Goal: Task Accomplishment & Management: Use online tool/utility

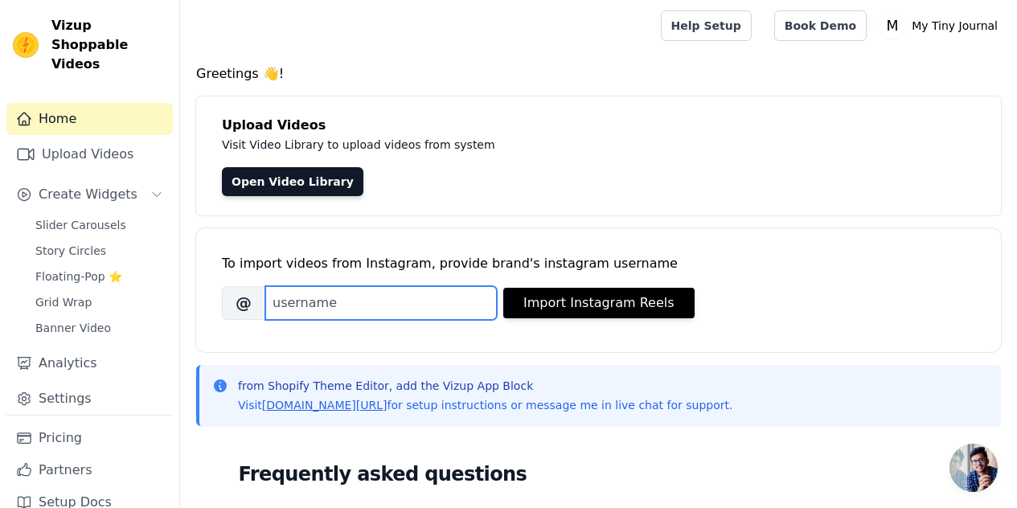
click at [388, 307] on input "Brand's Instagram Username" at bounding box center [381, 303] width 232 height 34
paste input "[URL][DOMAIN_NAME][DOMAIN_NAME]"
click at [391, 305] on input "[URL][DOMAIN_NAME][DOMAIN_NAME]" at bounding box center [381, 303] width 232 height 34
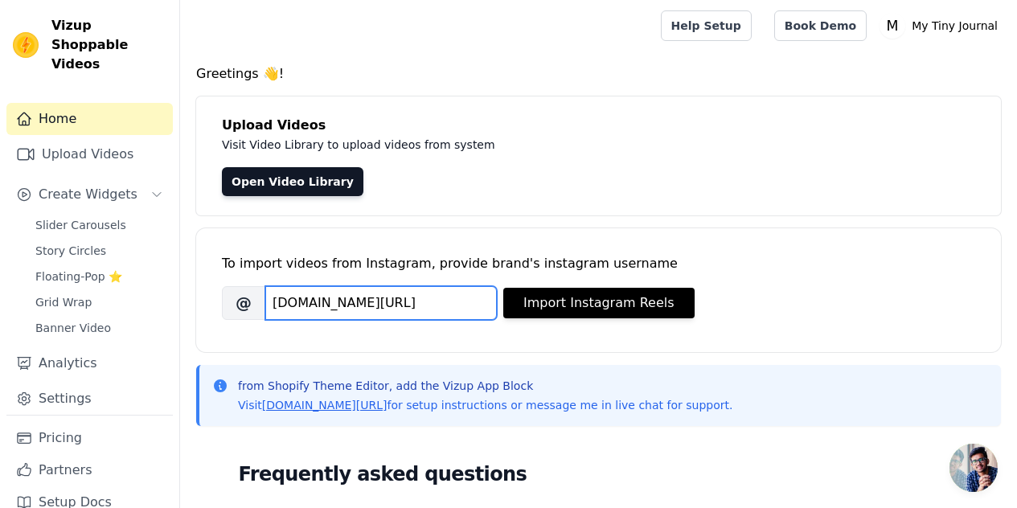
click at [391, 305] on input "[DOMAIN_NAME][URL]" at bounding box center [381, 303] width 232 height 34
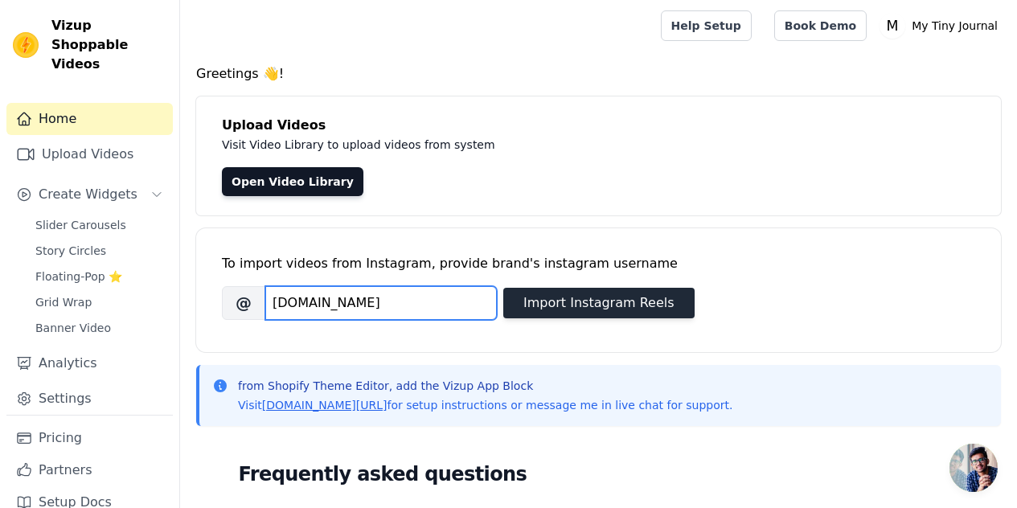
type input "[DOMAIN_NAME]"
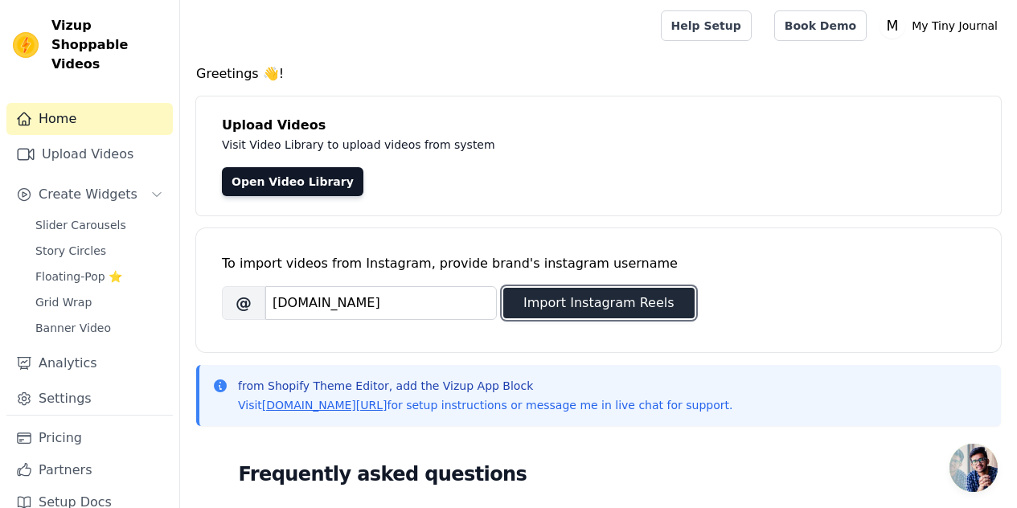
click at [573, 310] on button "Import Instagram Reels" at bounding box center [598, 303] width 191 height 31
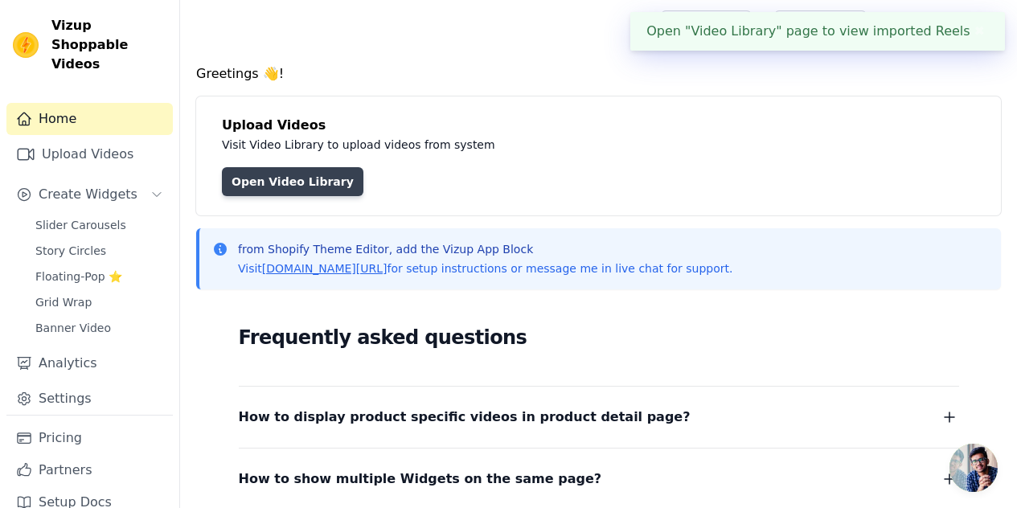
click at [269, 176] on link "Open Video Library" at bounding box center [293, 181] width 142 height 29
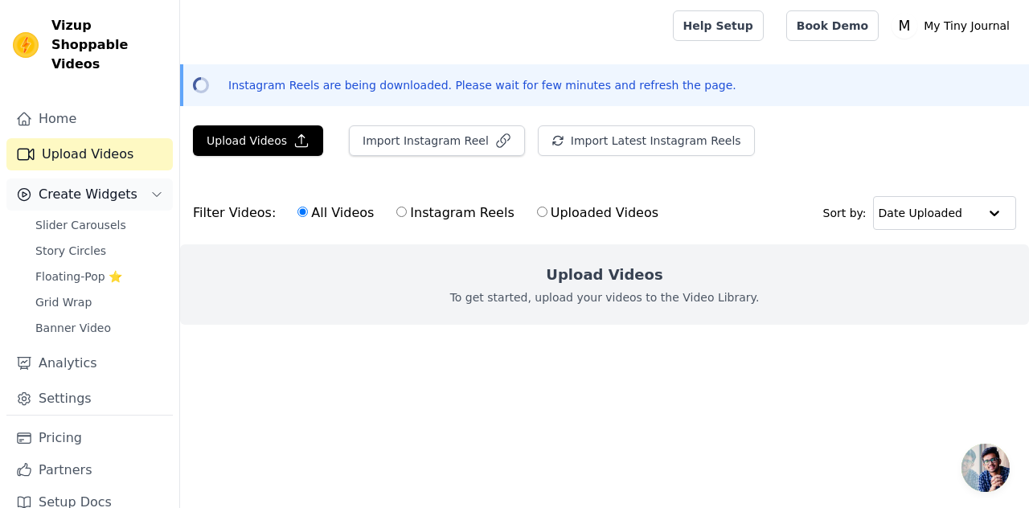
click at [114, 185] on span "Create Widgets" at bounding box center [88, 194] width 99 height 19
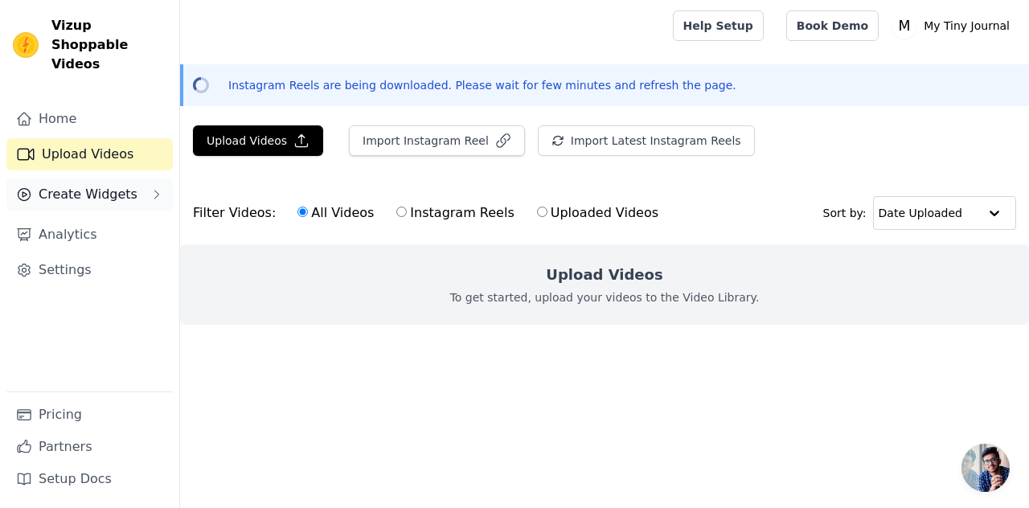
click at [114, 185] on span "Create Widgets" at bounding box center [88, 194] width 99 height 19
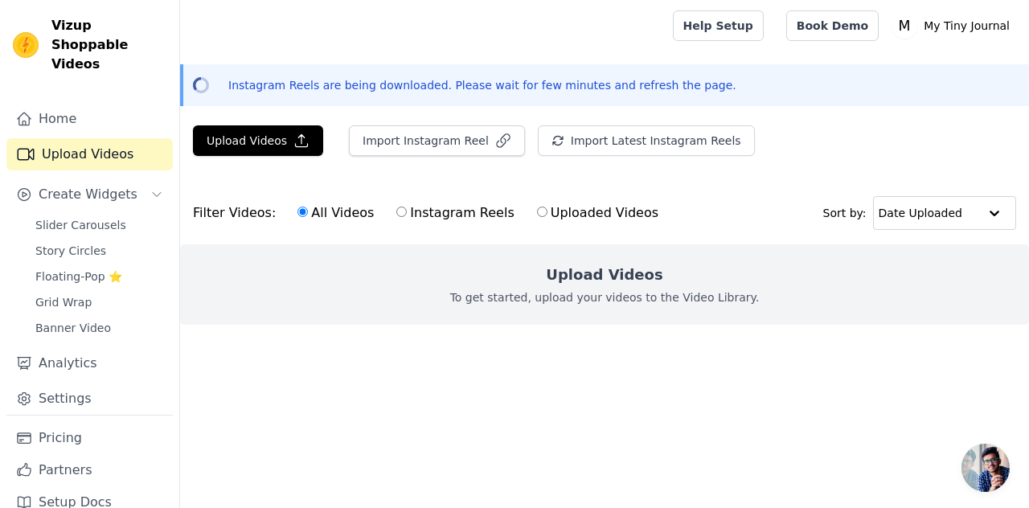
click at [396, 212] on label "Instagram Reels" at bounding box center [455, 213] width 119 height 21
click at [397, 212] on input "Instagram Reels" at bounding box center [402, 212] width 10 height 10
radio input "true"
click at [537, 212] on input "Uploaded Videos" at bounding box center [542, 212] width 10 height 10
radio input "true"
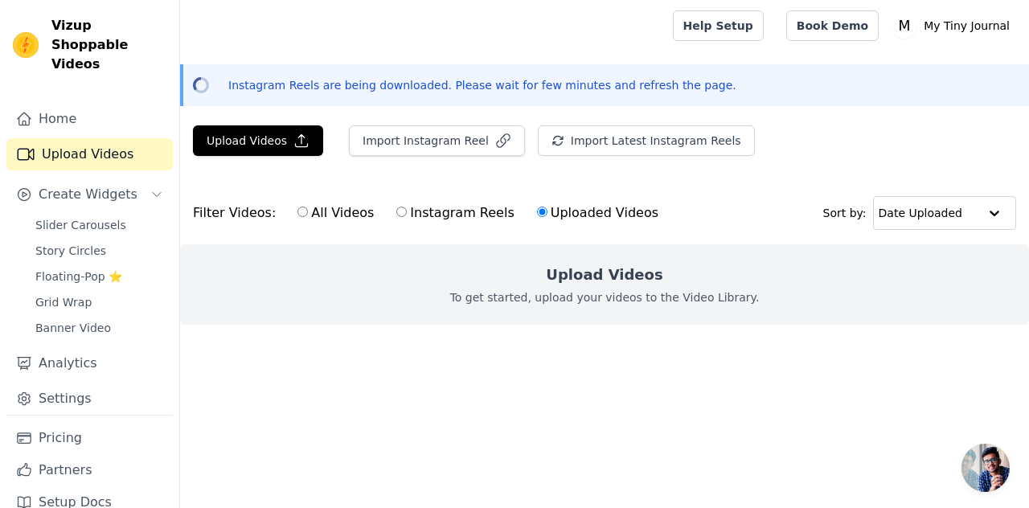
click at [298, 212] on input "All Videos" at bounding box center [303, 212] width 10 height 10
radio input "true"
click at [296, 150] on button "Upload Videos" at bounding box center [258, 140] width 130 height 31
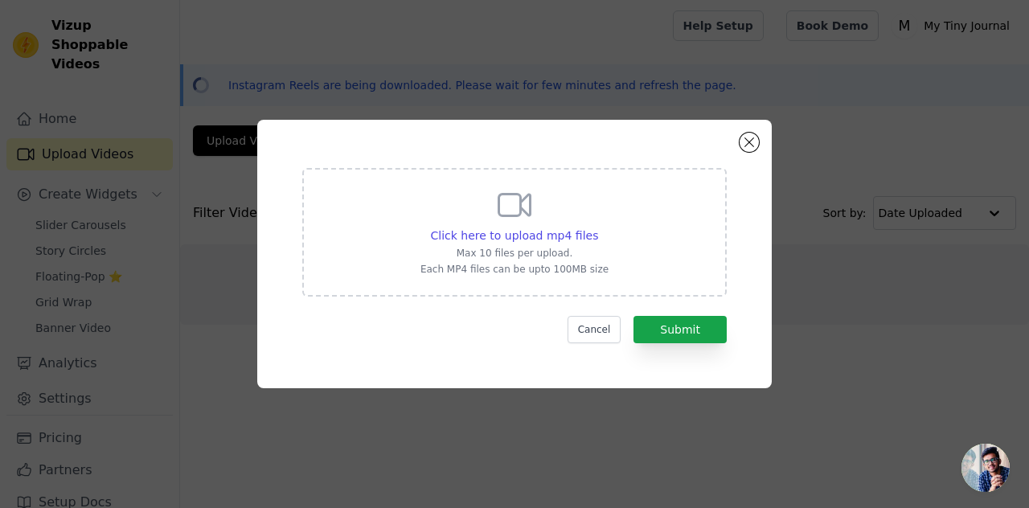
click at [533, 260] on div "Click here to upload mp4 files Max 10 files per upload. Each MP4 files can be u…" at bounding box center [515, 231] width 188 height 90
click at [598, 228] on input "Click here to upload mp4 files Max 10 files per upload. Each MP4 files can be u…" at bounding box center [598, 227] width 1 height 1
click at [607, 192] on div "Click here to upload mp4 files Max 10 files per upload. Each MP4 files can be u…" at bounding box center [514, 232] width 425 height 129
click at [598, 227] on input "Click here to upload mp4 files Max 10 files per upload. Each MP4 files can be u…" at bounding box center [598, 227] width 1 height 1
type input "C:\fakepath\It’s giving mushroom vibes 🍄_🟫🥹✨Found the coolest ceramic cup on Et…"
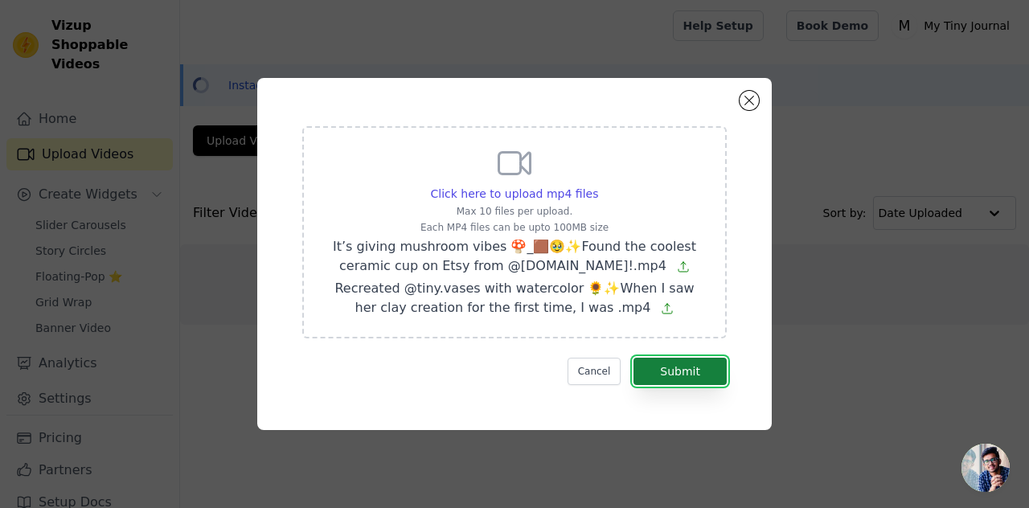
click at [680, 372] on button "Submit" at bounding box center [680, 371] width 93 height 27
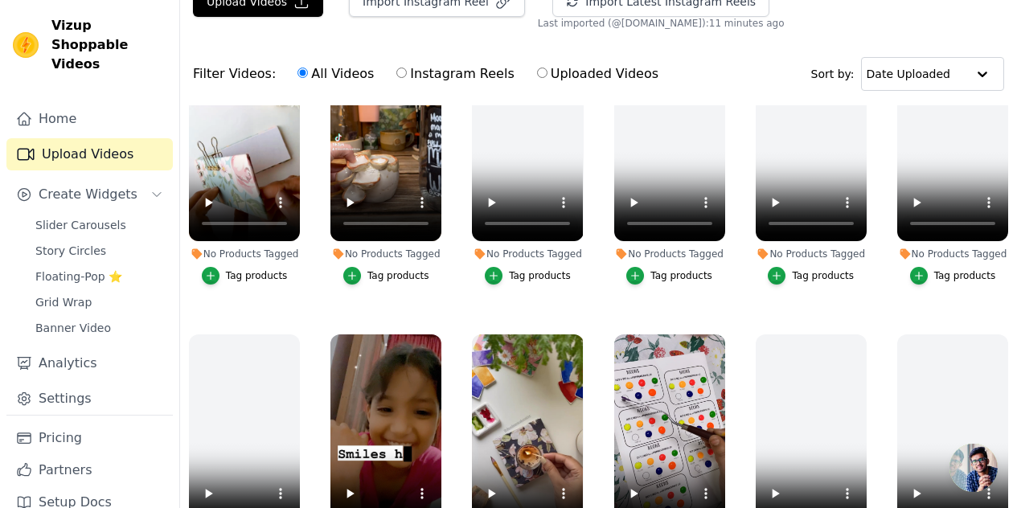
scroll to position [70, 0]
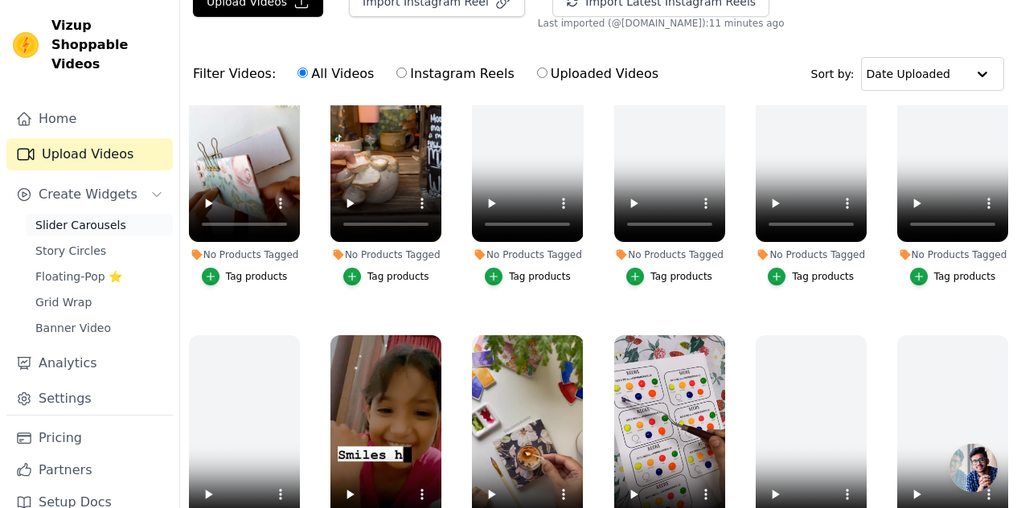
click at [75, 217] on span "Slider Carousels" at bounding box center [80, 225] width 91 height 16
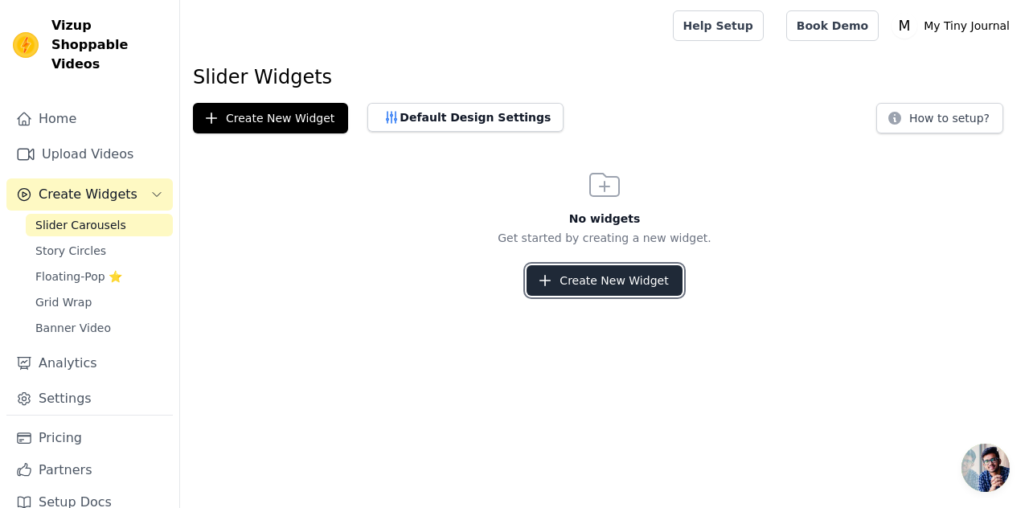
click at [594, 286] on button "Create New Widget" at bounding box center [604, 280] width 155 height 31
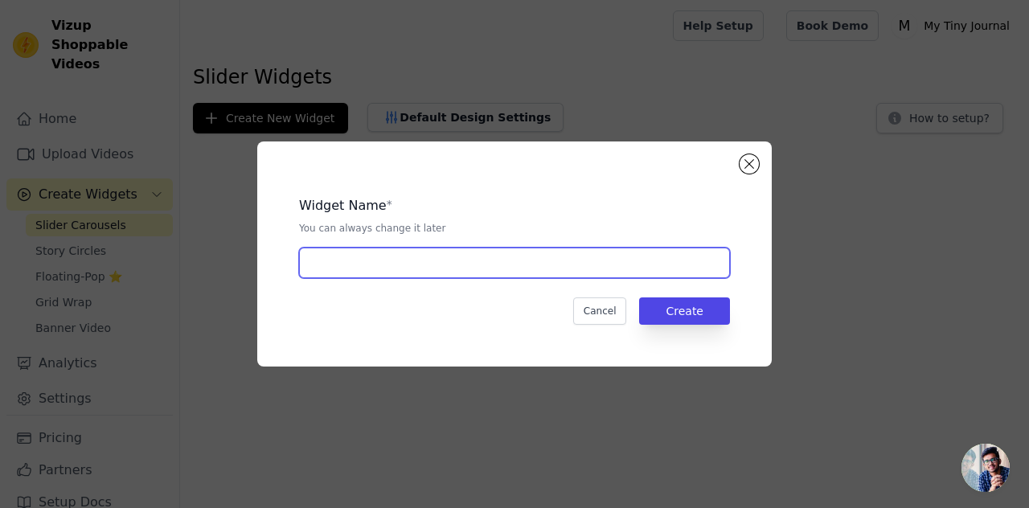
click at [397, 259] on input "text" at bounding box center [514, 263] width 431 height 31
type input "sliderrr"
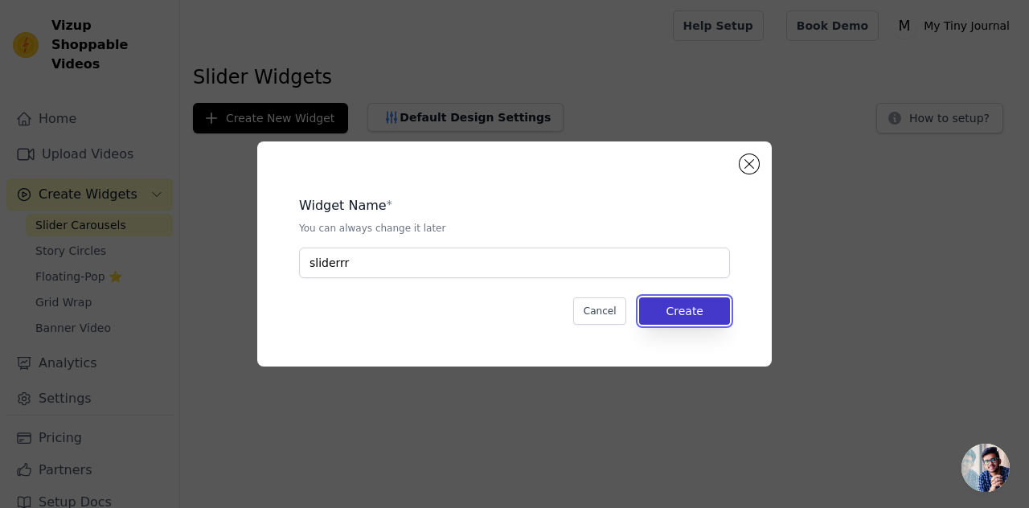
click at [701, 309] on button "Create" at bounding box center [684, 311] width 91 height 27
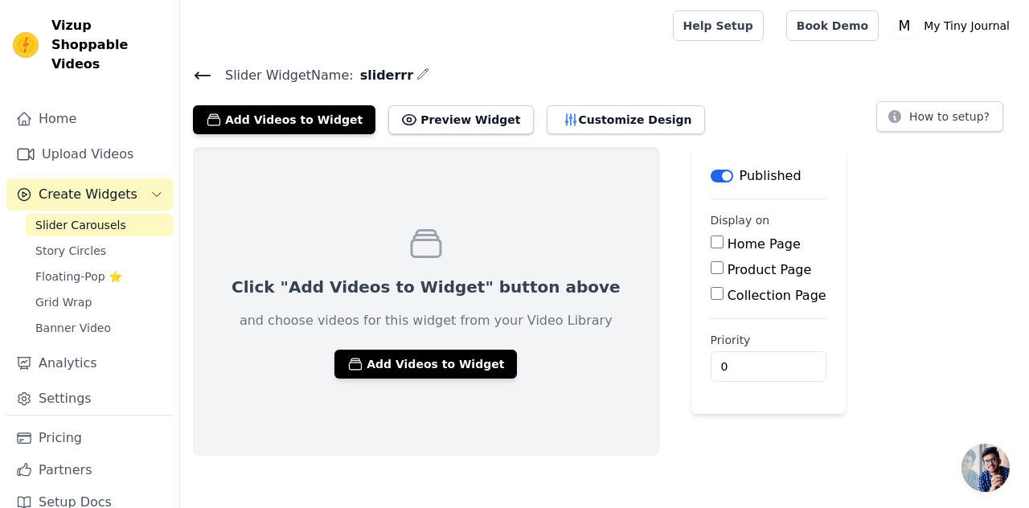
click at [711, 245] on input "Home Page" at bounding box center [717, 242] width 13 height 13
checkbox input "true"
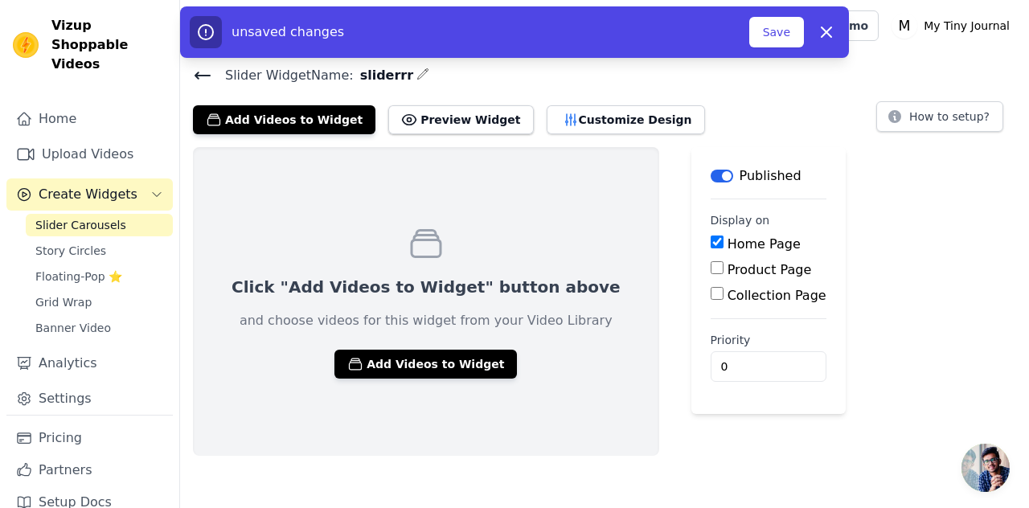
click at [711, 270] on input "Product Page" at bounding box center [717, 267] width 13 height 13
checkbox input "true"
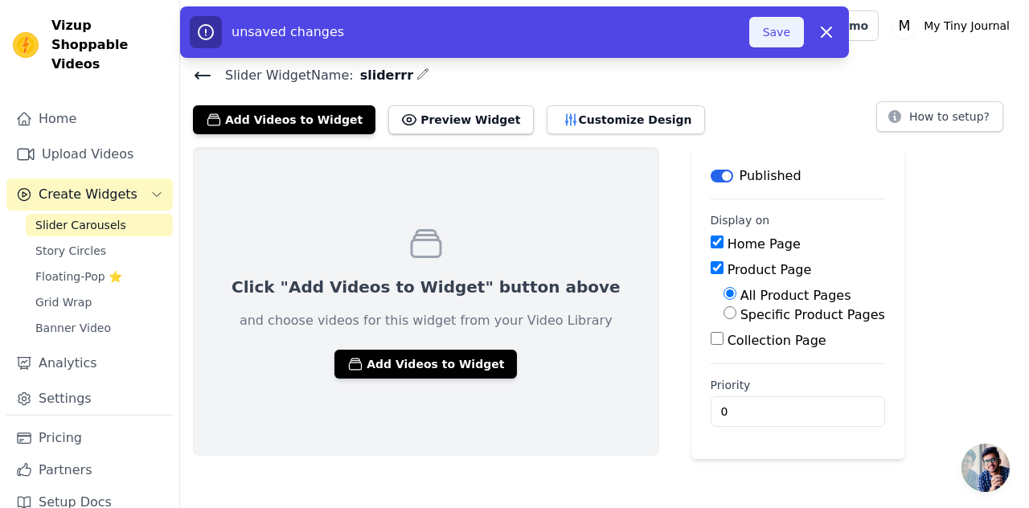
click at [776, 32] on button "Save" at bounding box center [777, 32] width 55 height 31
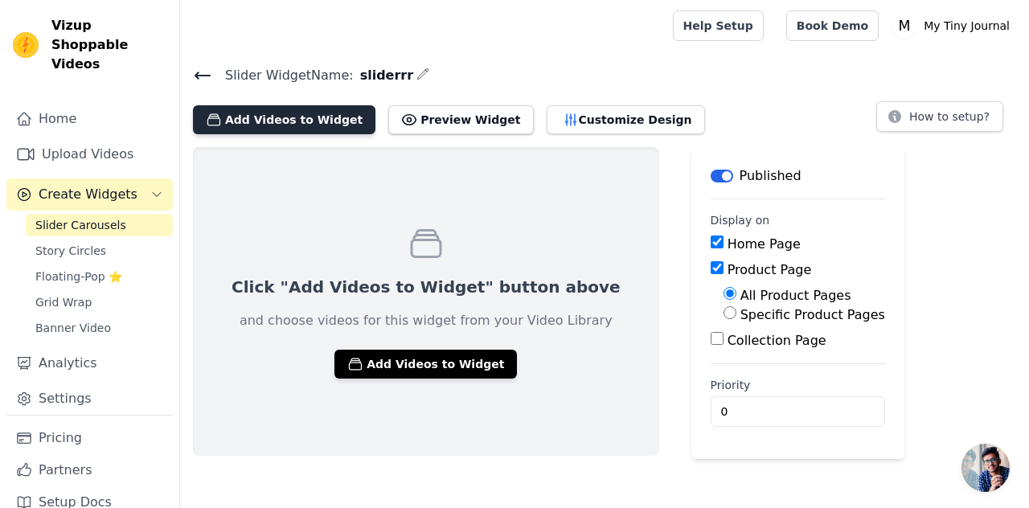
click at [242, 121] on button "Add Videos to Widget" at bounding box center [284, 119] width 183 height 29
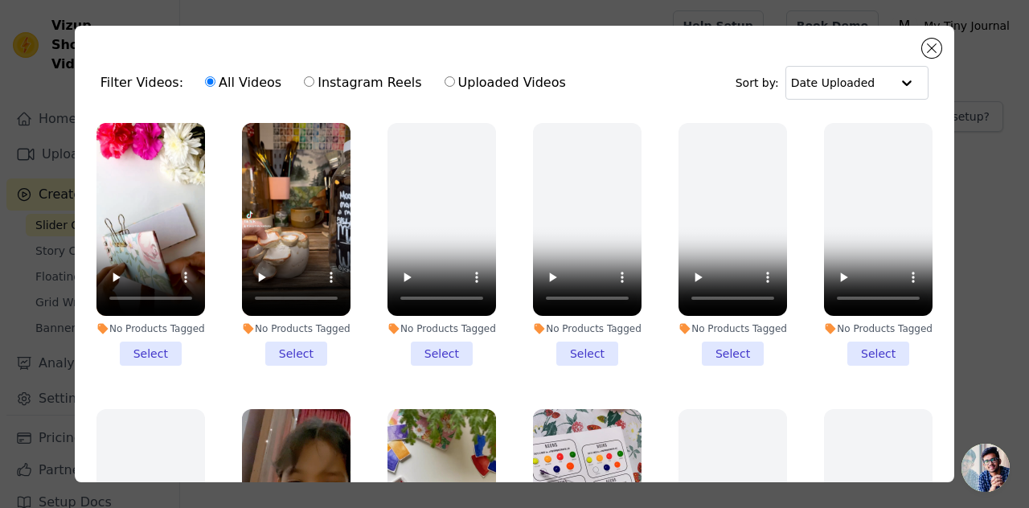
click at [142, 352] on li "No Products Tagged Select" at bounding box center [151, 244] width 109 height 243
click at [0, 0] on input "No Products Tagged Select" at bounding box center [0, 0] width 0 height 0
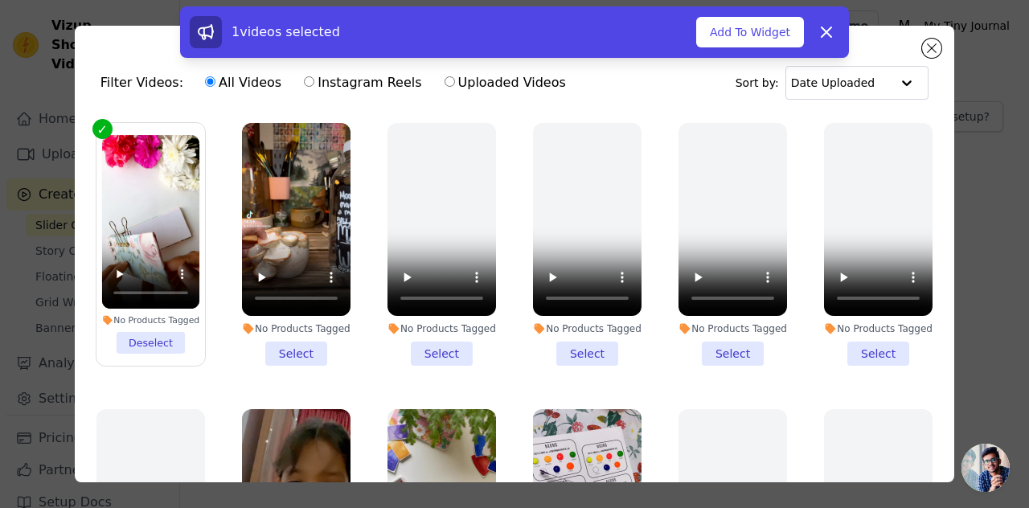
click at [277, 352] on li "No Products Tagged Select" at bounding box center [296, 244] width 109 height 243
click at [0, 0] on input "No Products Tagged Select" at bounding box center [0, 0] width 0 height 0
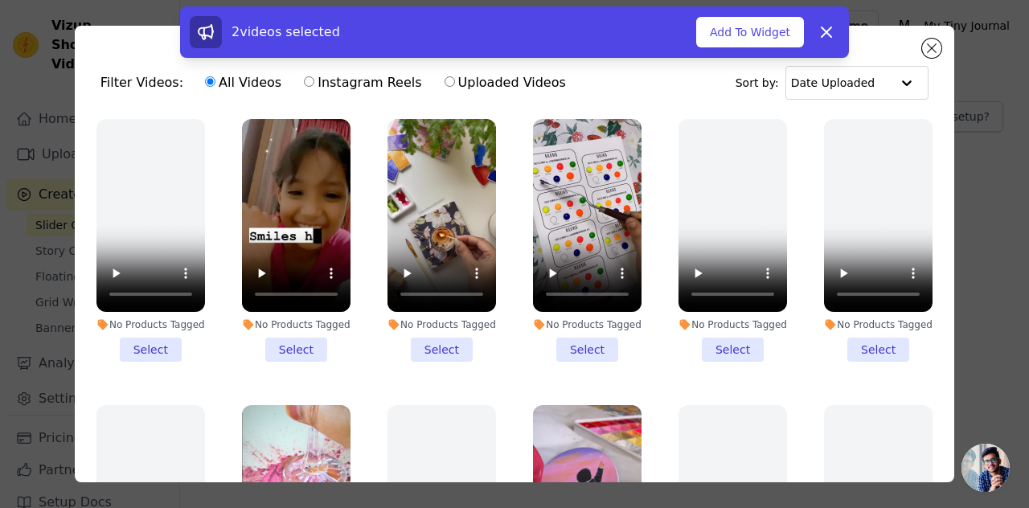
scroll to position [292, 0]
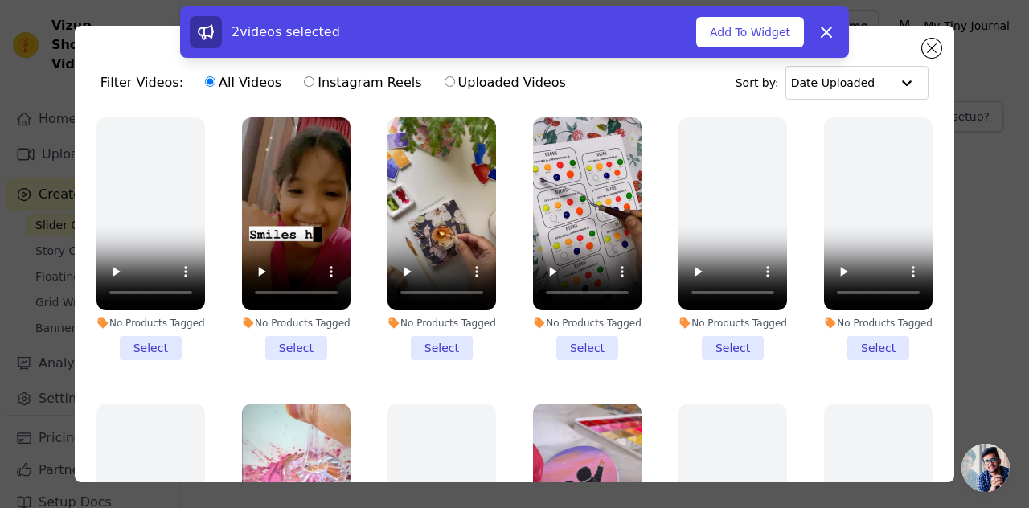
click at [297, 335] on li "No Products Tagged Select" at bounding box center [296, 238] width 109 height 243
click at [0, 0] on input "No Products Tagged Select" at bounding box center [0, 0] width 0 height 0
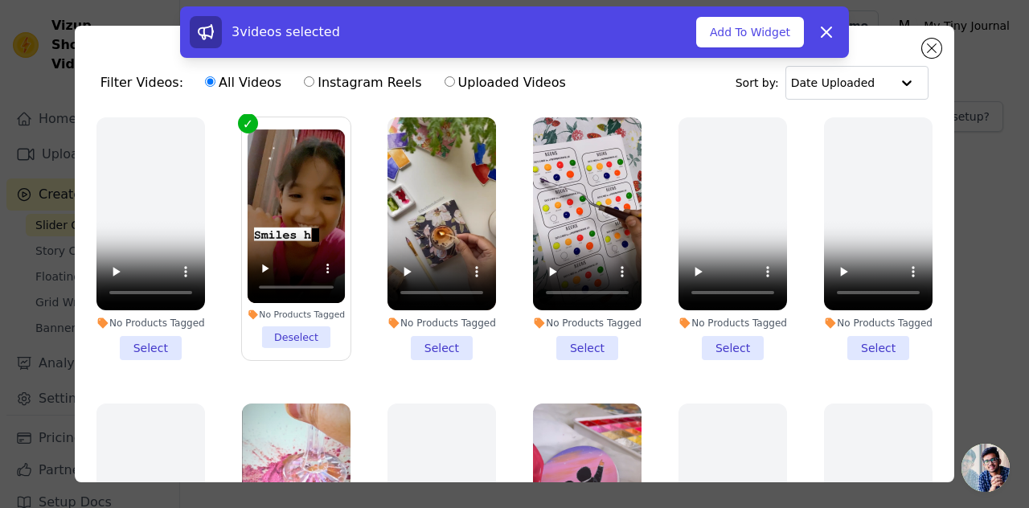
click at [440, 327] on li "No Products Tagged Select" at bounding box center [442, 238] width 109 height 243
click at [0, 0] on input "No Products Tagged Select" at bounding box center [0, 0] width 0 height 0
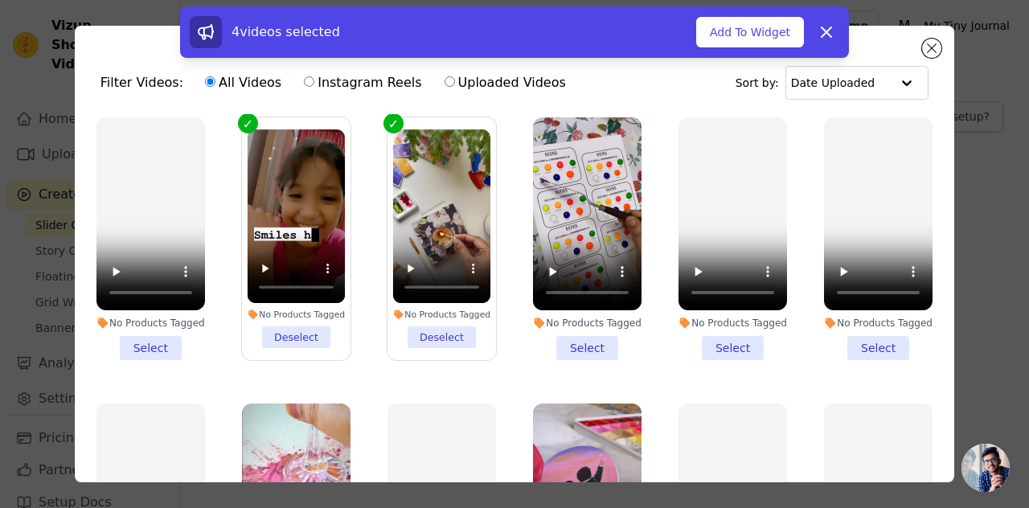
click at [572, 343] on li "No Products Tagged Select" at bounding box center [587, 238] width 109 height 243
click at [0, 0] on input "No Products Tagged Select" at bounding box center [0, 0] width 0 height 0
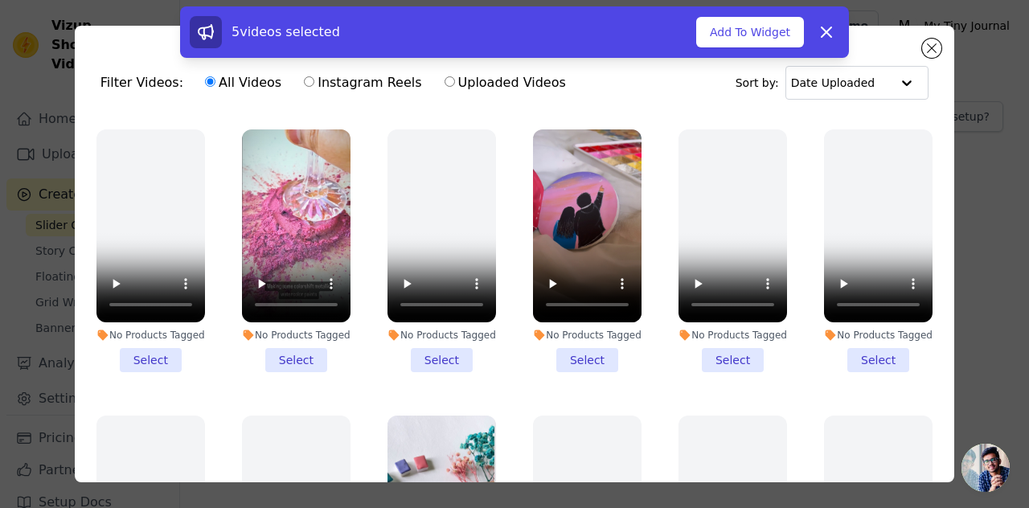
scroll to position [568, 0]
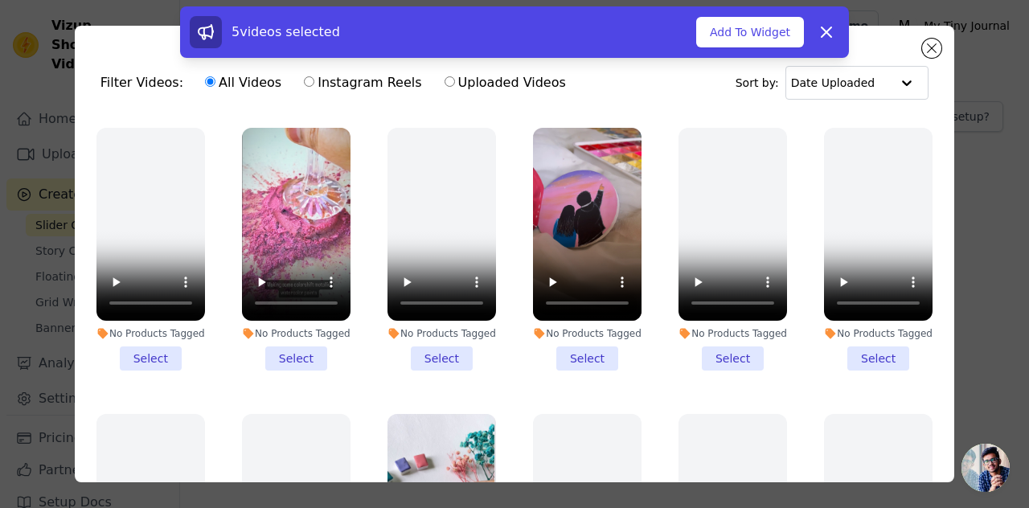
click at [281, 345] on li "No Products Tagged Select" at bounding box center [296, 249] width 109 height 243
click at [0, 0] on input "No Products Tagged Select" at bounding box center [0, 0] width 0 height 0
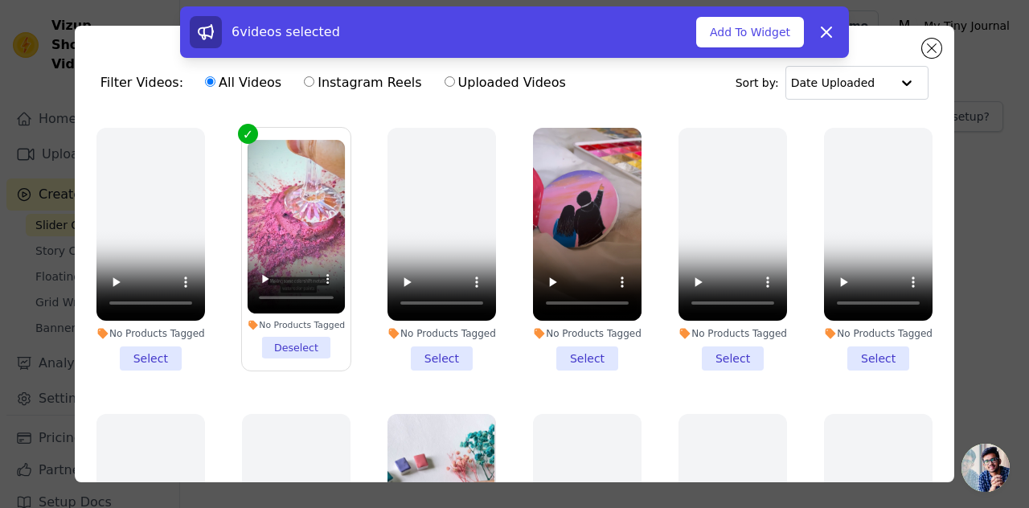
click at [573, 336] on li "No Products Tagged Select" at bounding box center [587, 249] width 109 height 243
click at [0, 0] on input "No Products Tagged Select" at bounding box center [0, 0] width 0 height 0
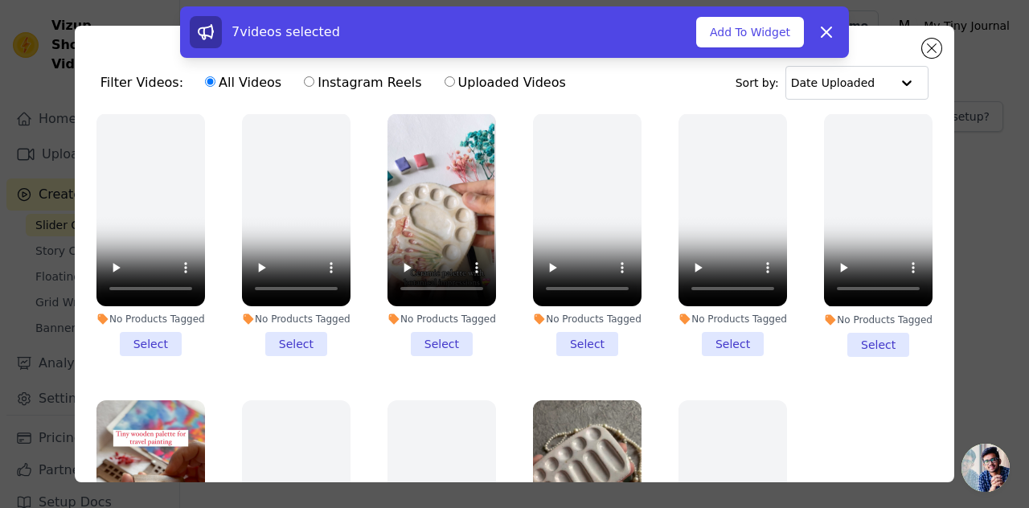
scroll to position [869, 0]
click at [418, 321] on li "No Products Tagged Select" at bounding box center [442, 234] width 109 height 243
click at [0, 0] on input "No Products Tagged Select" at bounding box center [0, 0] width 0 height 0
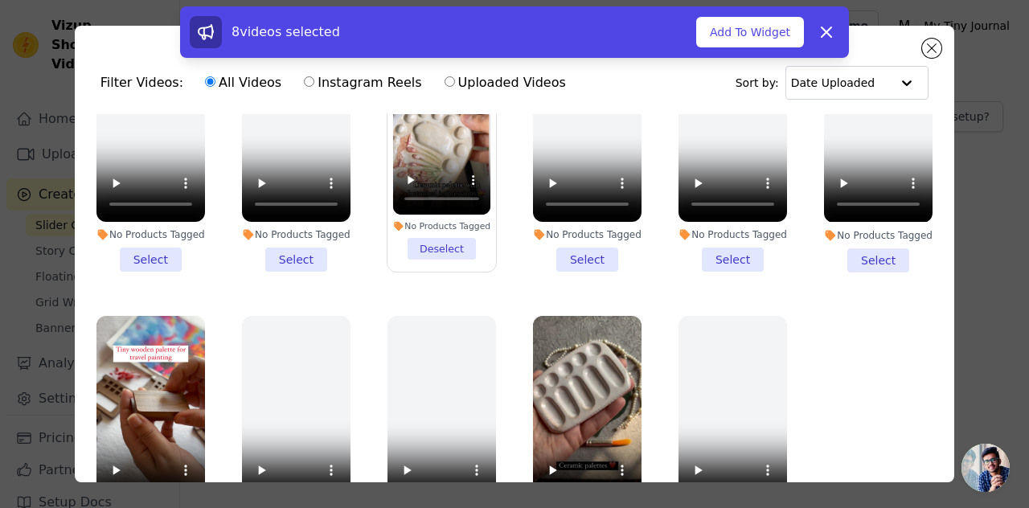
scroll to position [140, 0]
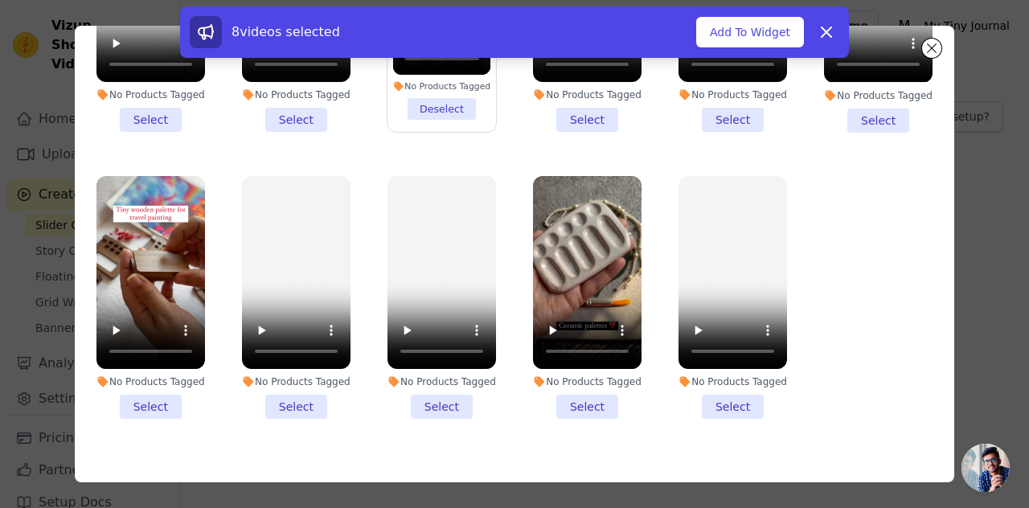
click at [573, 385] on li "No Products Tagged Select" at bounding box center [587, 297] width 109 height 243
click at [0, 0] on input "No Products Tagged Select" at bounding box center [0, 0] width 0 height 0
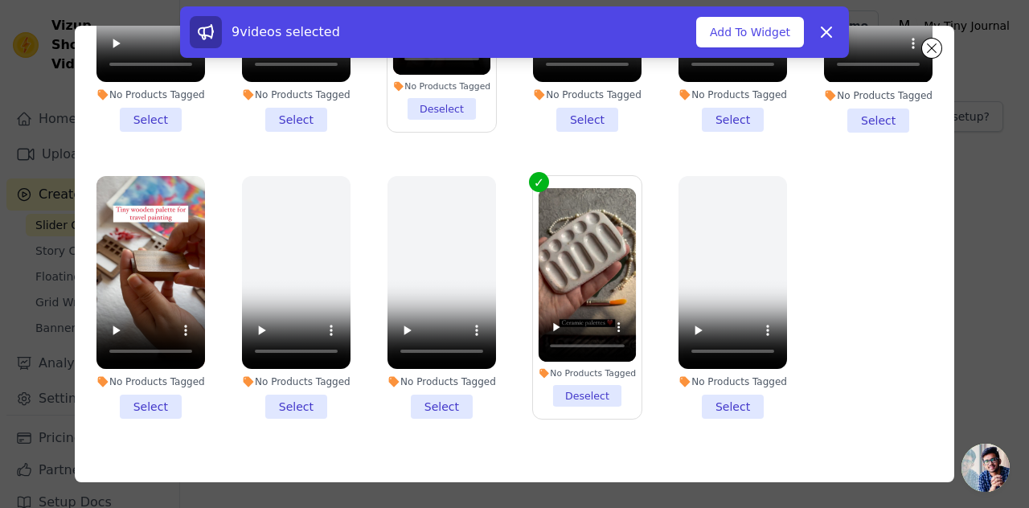
click at [145, 382] on li "No Products Tagged Select" at bounding box center [151, 297] width 109 height 243
click at [0, 0] on input "No Products Tagged Select" at bounding box center [0, 0] width 0 height 0
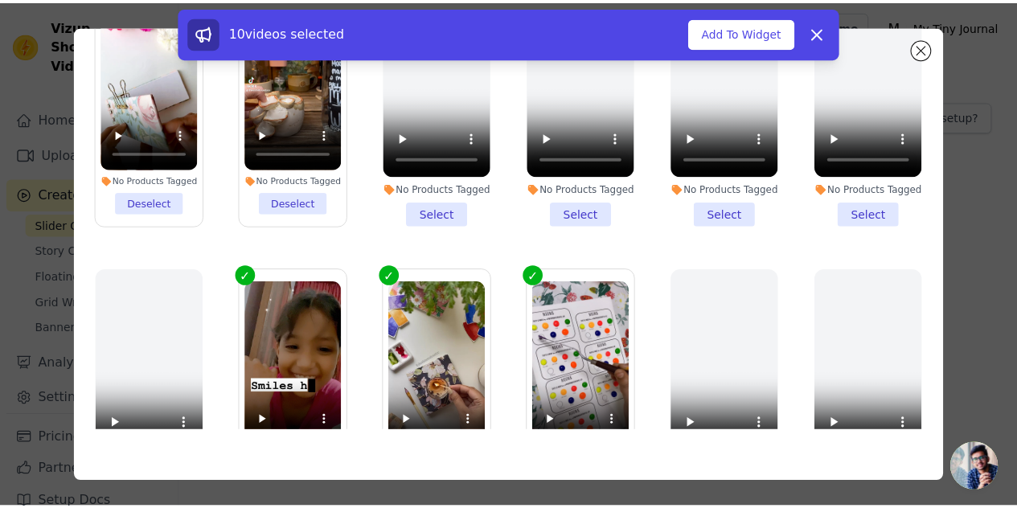
scroll to position [0, 0]
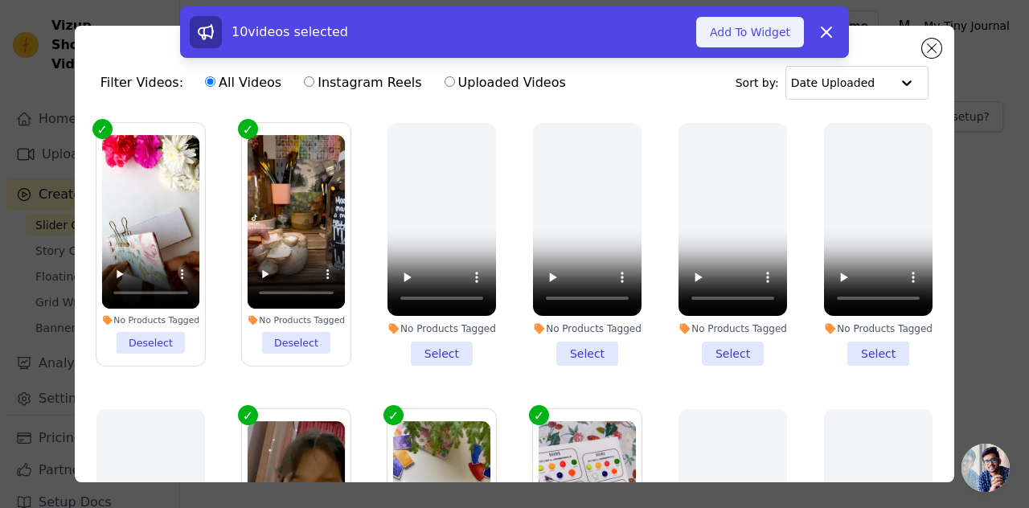
click at [754, 29] on button "Add To Widget" at bounding box center [751, 32] width 108 height 31
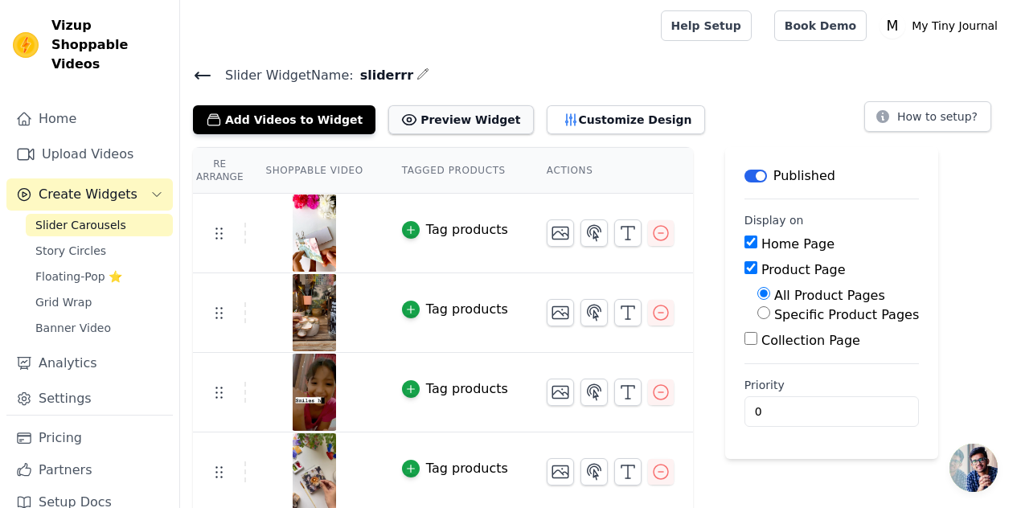
click at [424, 125] on button "Preview Widget" at bounding box center [460, 119] width 145 height 29
click at [547, 117] on button "Customize Design" at bounding box center [626, 119] width 158 height 29
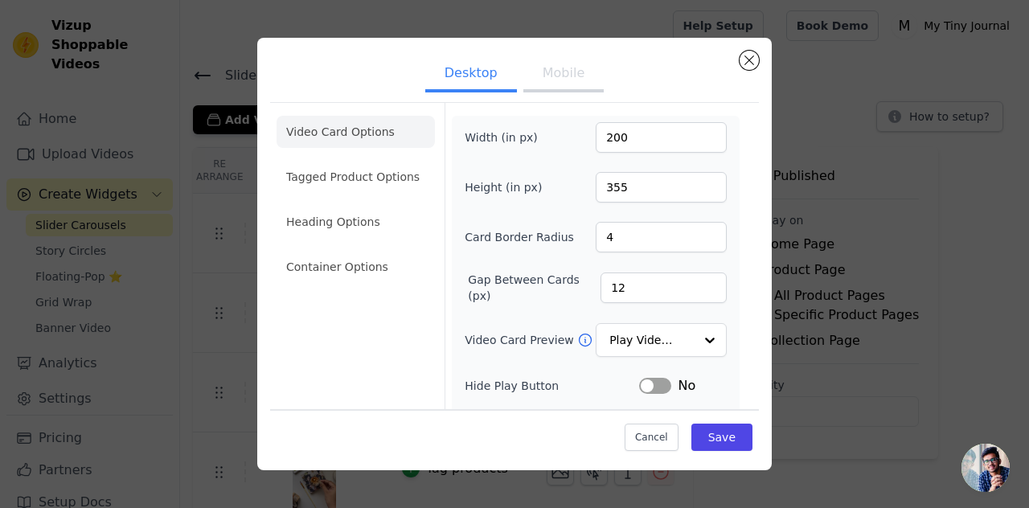
click at [562, 79] on button "Mobile" at bounding box center [564, 74] width 80 height 35
click at [460, 81] on button "Desktop" at bounding box center [471, 74] width 92 height 35
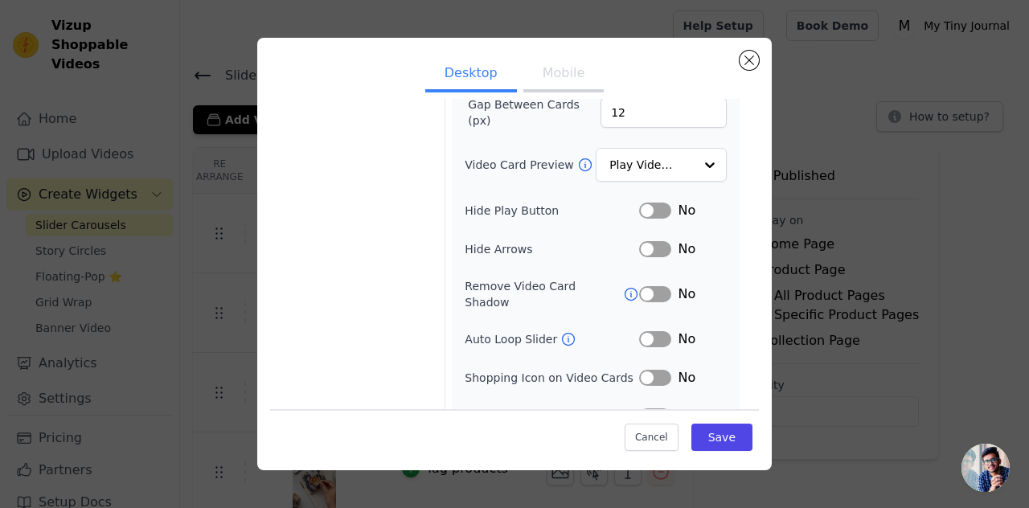
scroll to position [179, 0]
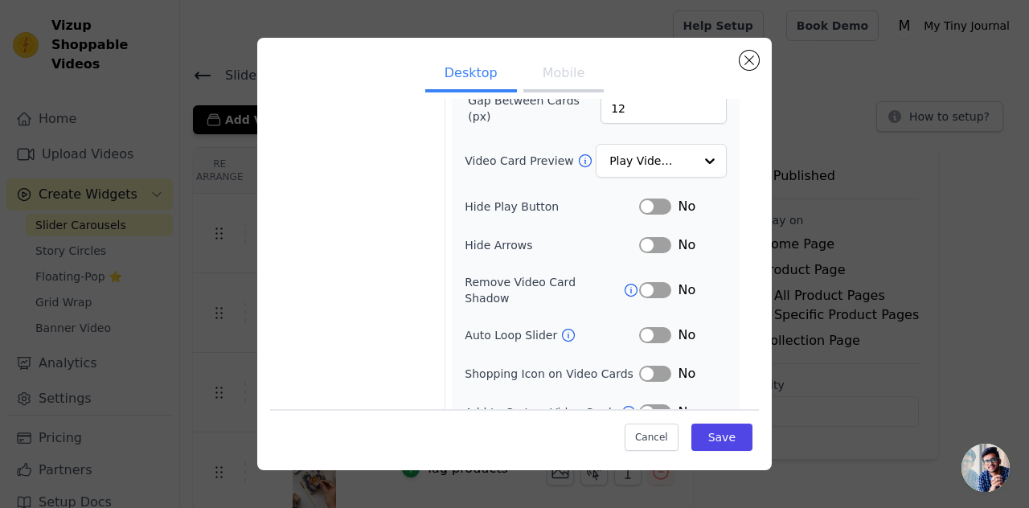
click at [653, 203] on button "Label" at bounding box center [655, 207] width 32 height 16
click at [657, 246] on button "Label" at bounding box center [655, 245] width 32 height 16
click at [643, 239] on button "Label" at bounding box center [655, 245] width 32 height 16
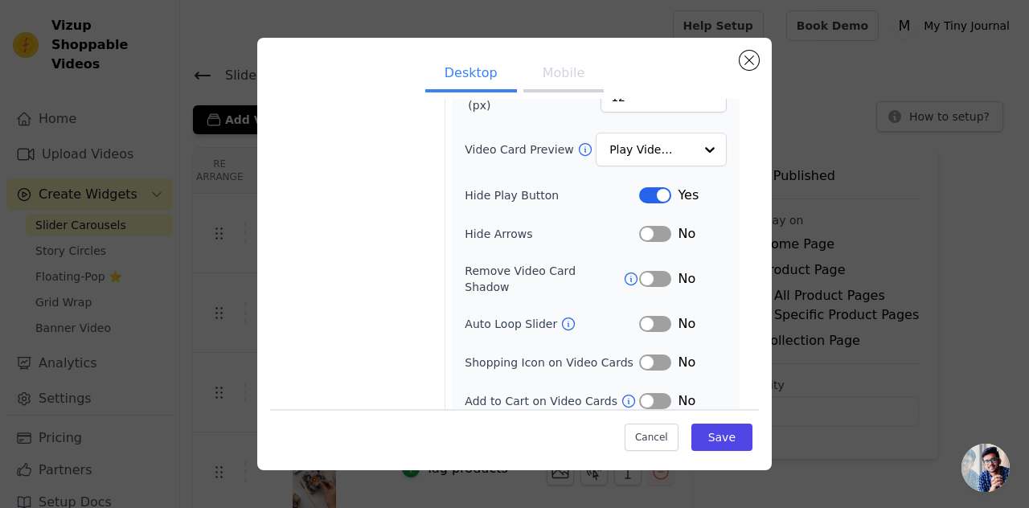
click at [645, 316] on button "Label" at bounding box center [655, 324] width 32 height 16
click at [561, 316] on icon at bounding box center [569, 324] width 16 height 16
click at [656, 148] on input "Video Card Preview" at bounding box center [651, 150] width 83 height 32
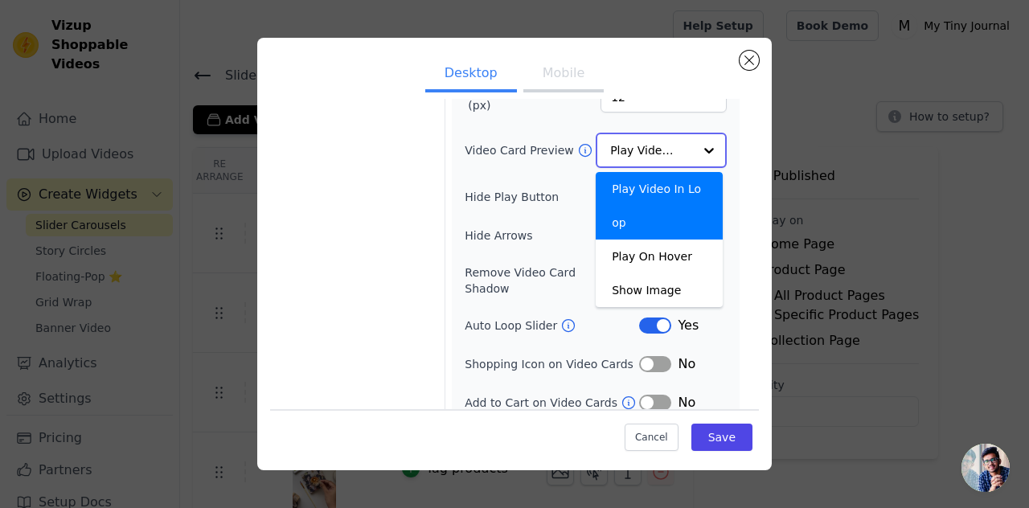
click at [656, 148] on input "Video Card Preview" at bounding box center [651, 150] width 83 height 32
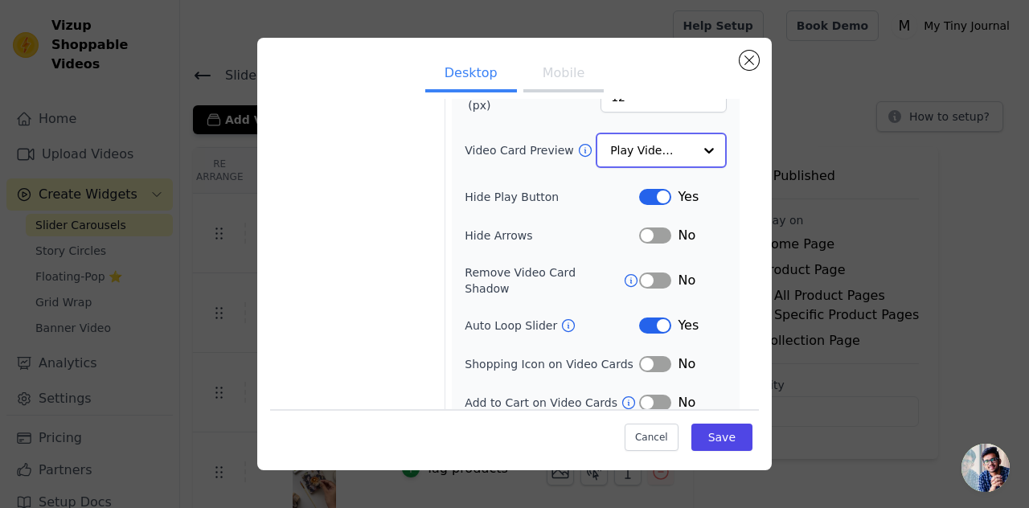
click at [656, 148] on input "Video Card Preview" at bounding box center [651, 150] width 83 height 32
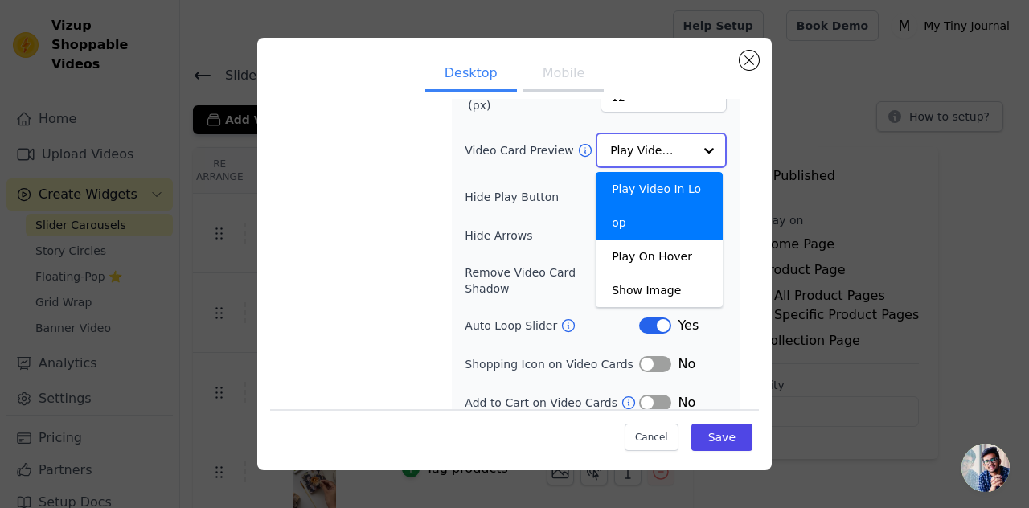
click at [656, 148] on input "Video Card Preview" at bounding box center [651, 150] width 83 height 32
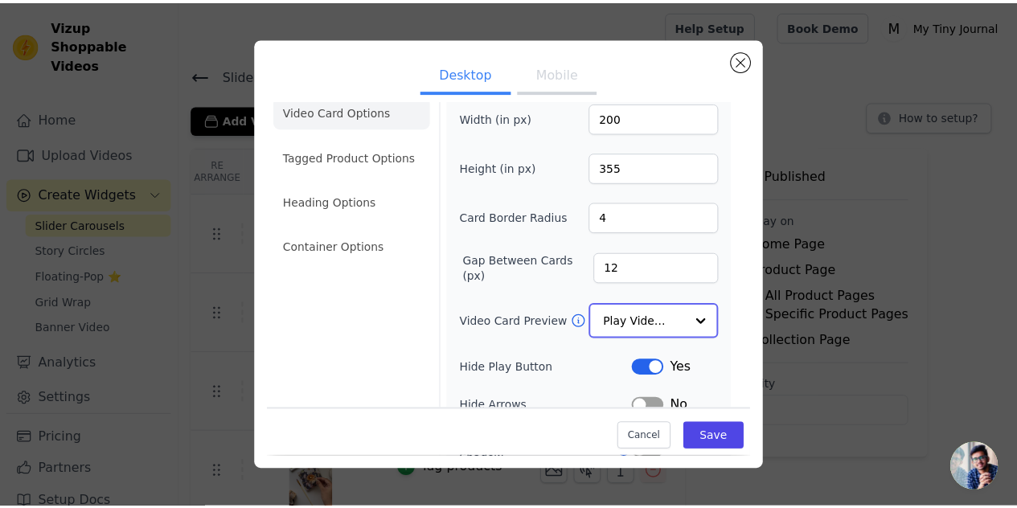
scroll to position [0, 0]
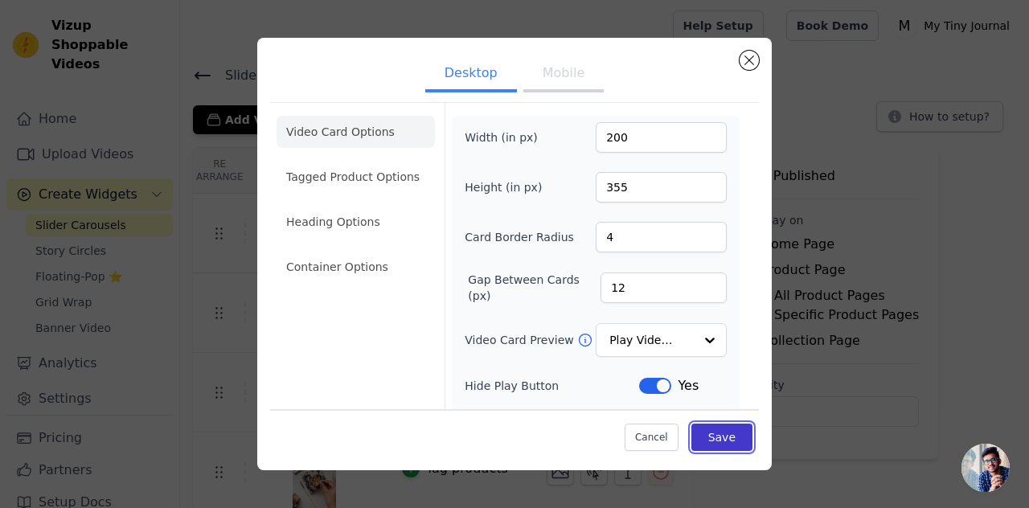
click at [715, 443] on button "Save" at bounding box center [722, 437] width 61 height 27
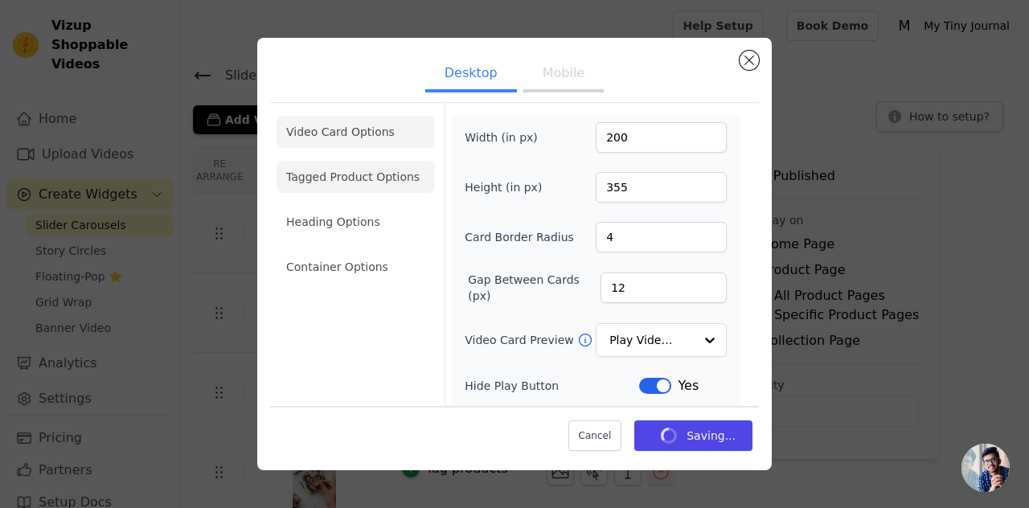
click at [330, 176] on li "Tagged Product Options" at bounding box center [356, 177] width 158 height 32
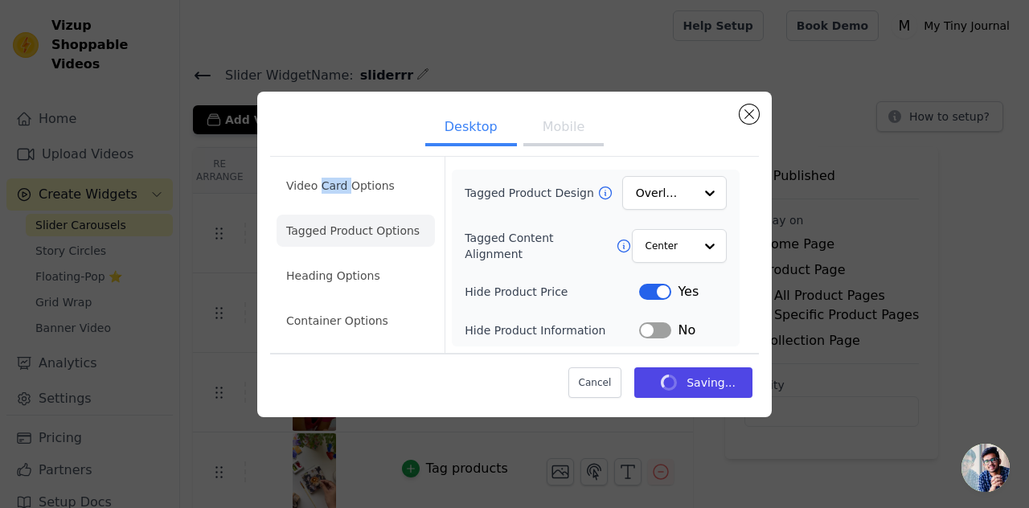
click at [330, 176] on li "Video Card Options" at bounding box center [356, 186] width 158 height 32
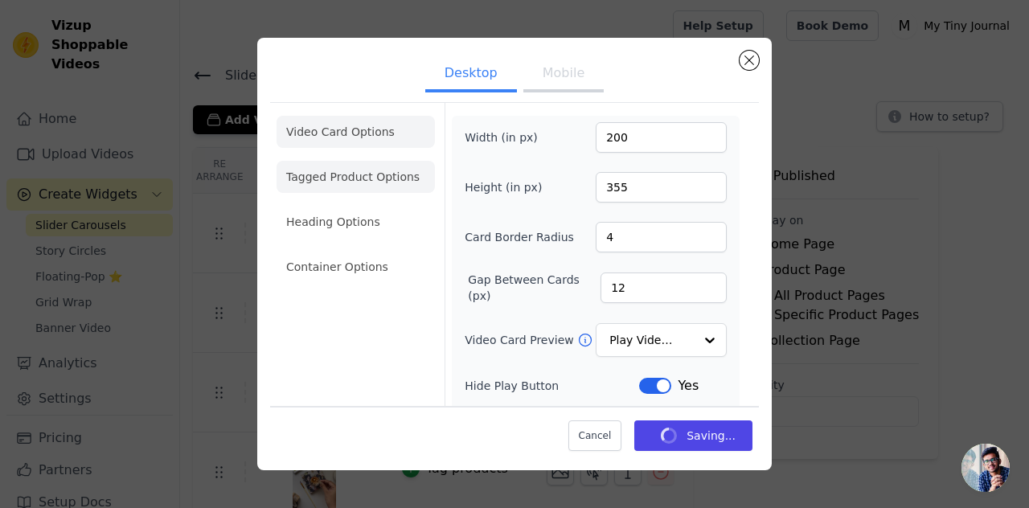
click at [341, 175] on li "Tagged Product Options" at bounding box center [356, 177] width 158 height 32
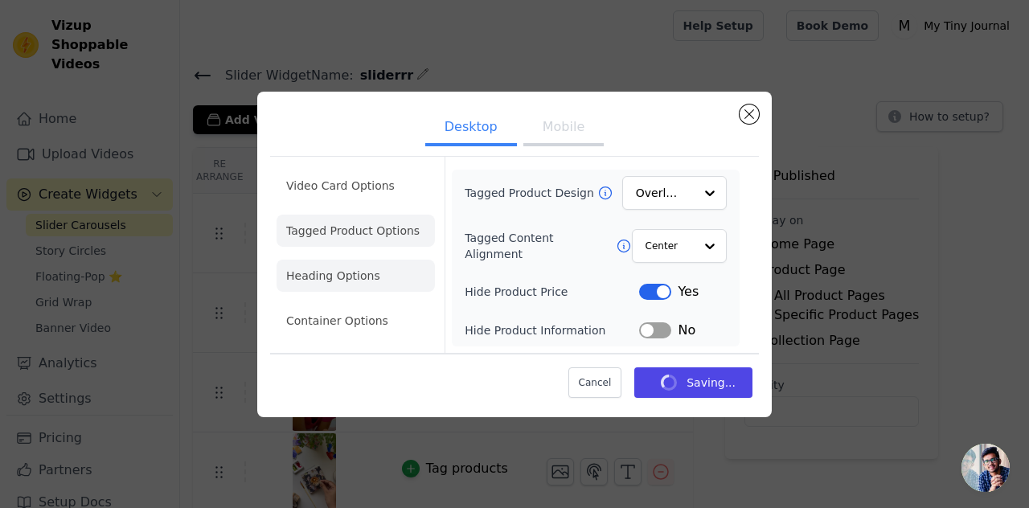
click at [342, 284] on li "Heading Options" at bounding box center [356, 276] width 158 height 32
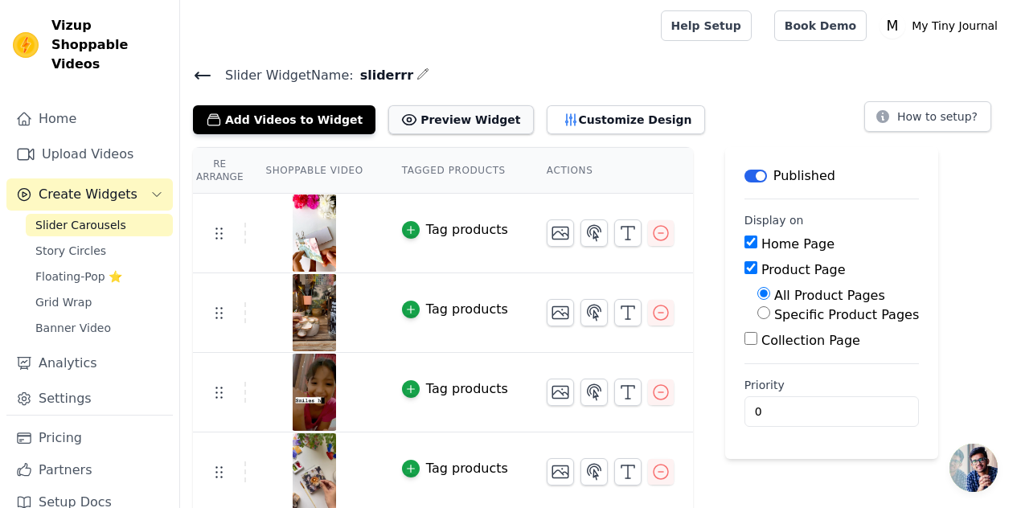
click at [443, 124] on button "Preview Widget" at bounding box center [460, 119] width 145 height 29
